Goal: Transaction & Acquisition: Purchase product/service

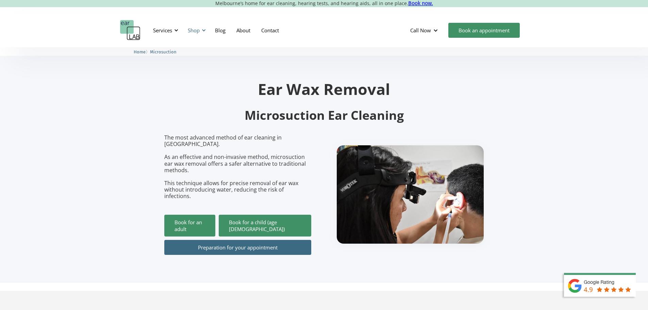
click at [198, 29] on div "Shop" at bounding box center [194, 30] width 12 height 7
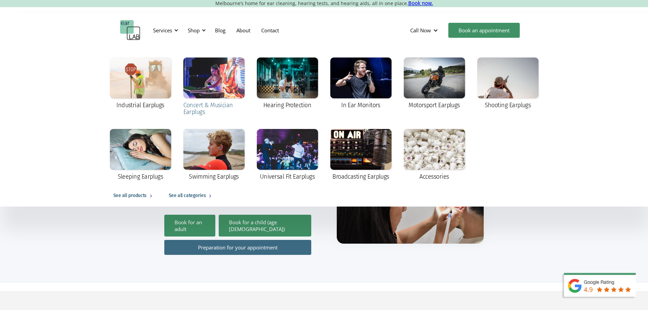
click at [212, 87] on div at bounding box center [213, 77] width 61 height 41
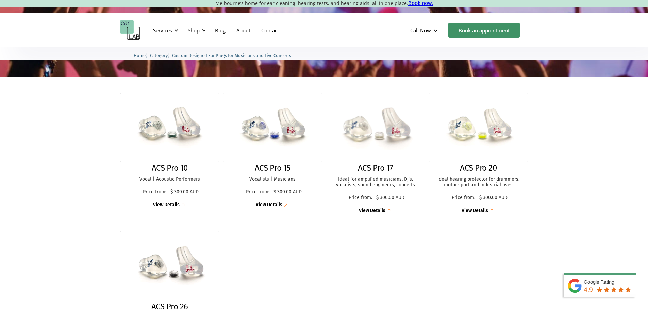
scroll to position [136, 0]
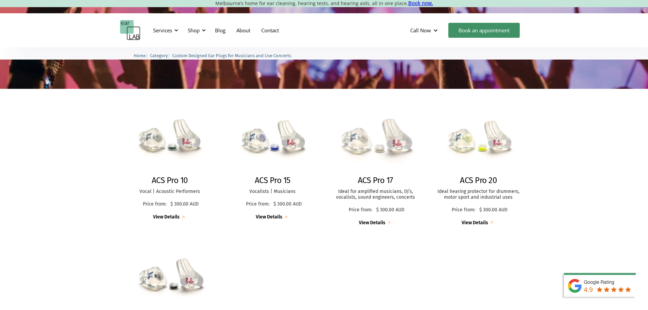
click at [400, 185] on div "ACS Pro 17 Ideal for amplified musicians, DJ’s, vocalists, sound engineers, con…" at bounding box center [376, 200] width 100 height 51
